Goal: Task Accomplishment & Management: Complete application form

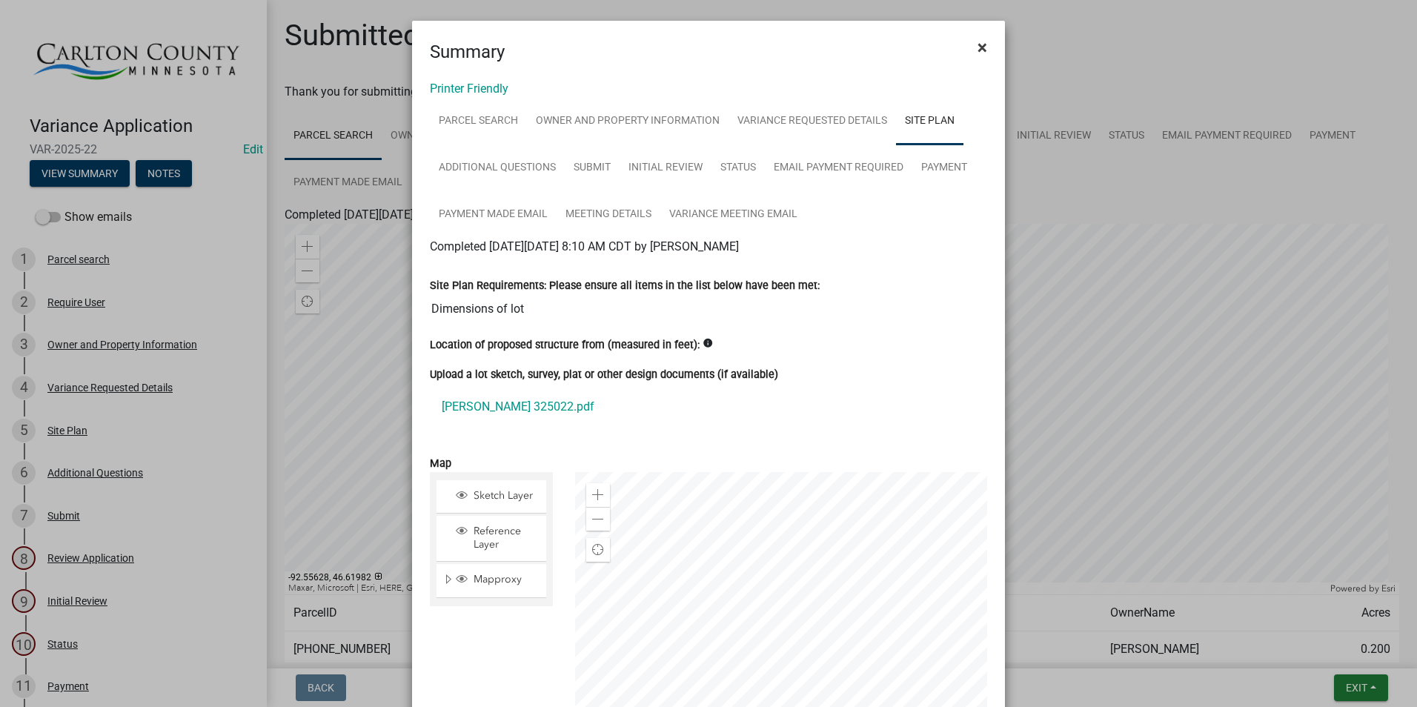
click at [977, 44] on span "×" at bounding box center [982, 47] width 10 height 21
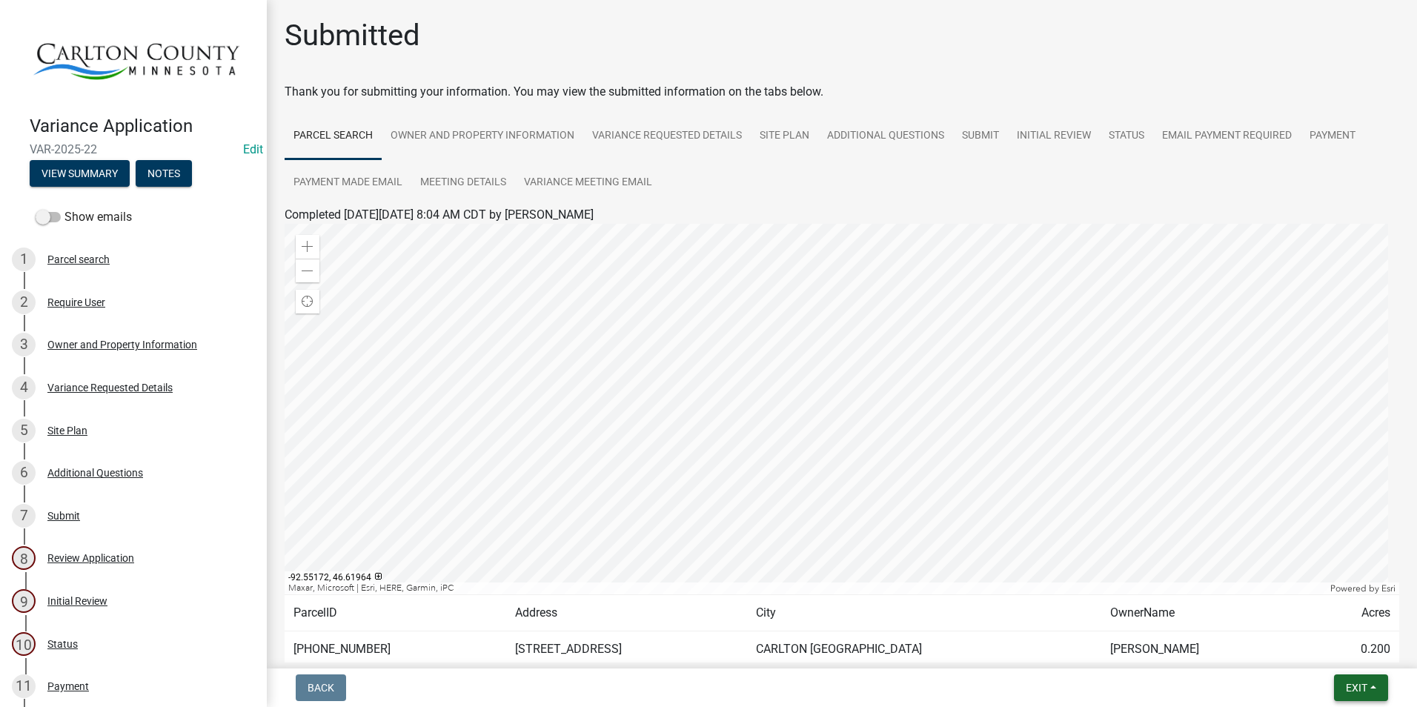
click at [1371, 687] on button "Exit" at bounding box center [1361, 687] width 54 height 27
click at [1310, 651] on button "Save & Exit" at bounding box center [1328, 649] width 119 height 36
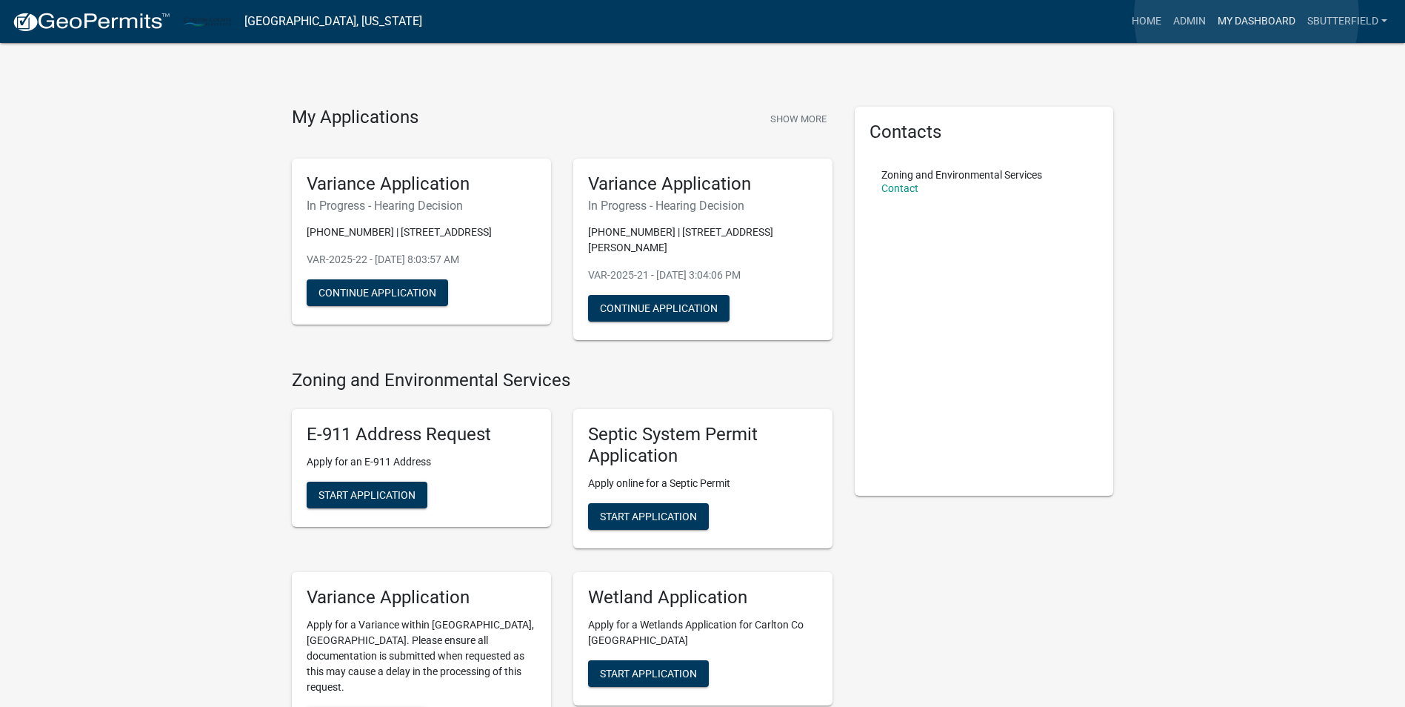
click at [1248, 16] on link "My Dashboard" at bounding box center [1257, 21] width 90 height 28
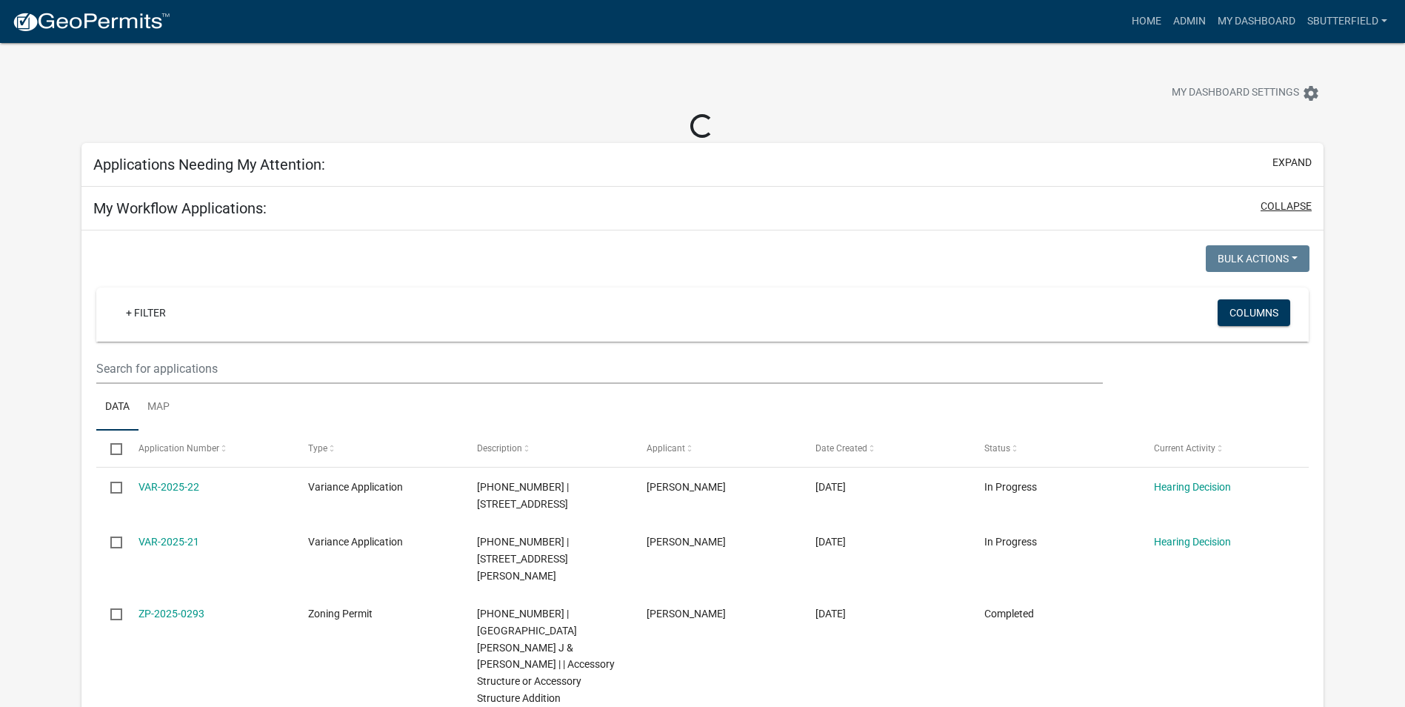
click at [1295, 207] on button "collapse" at bounding box center [1286, 207] width 51 height 16
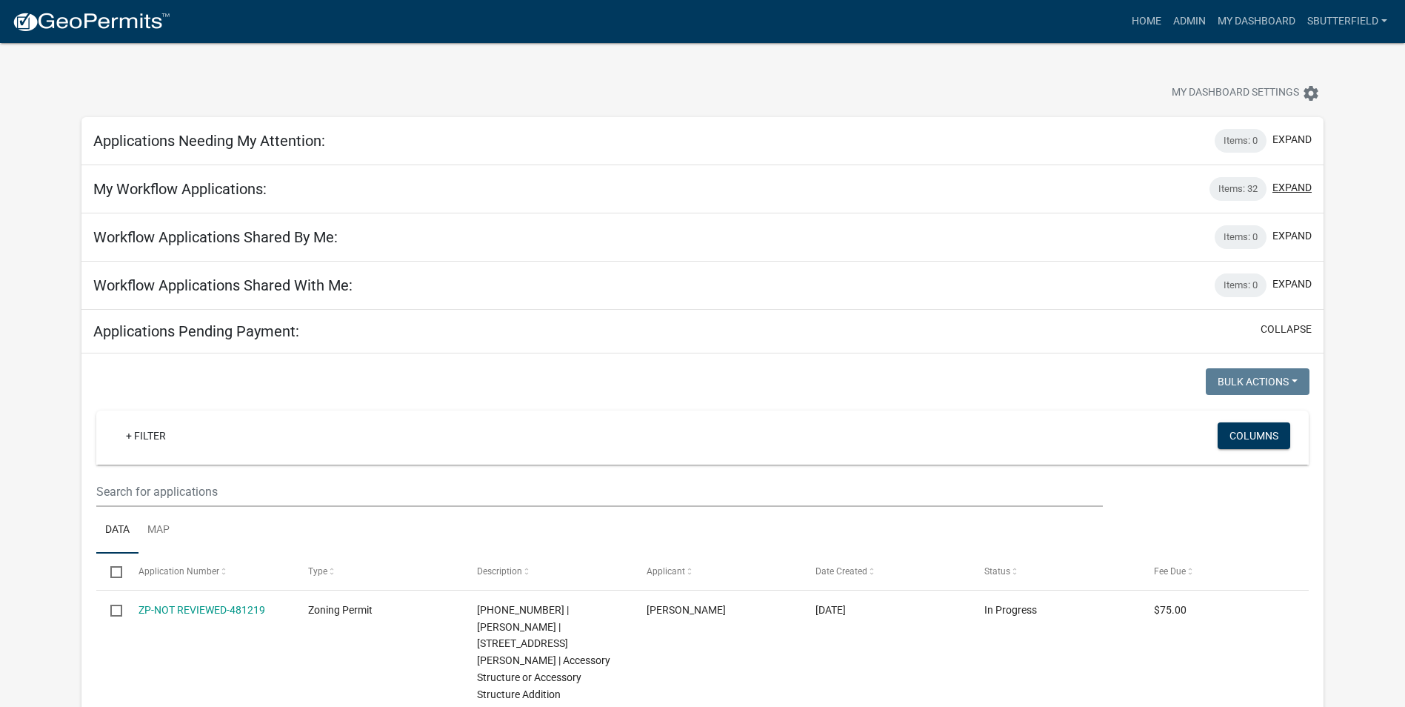
click at [1296, 186] on button "expand" at bounding box center [1292, 188] width 39 height 16
